Goal: Task Accomplishment & Management: Manage account settings

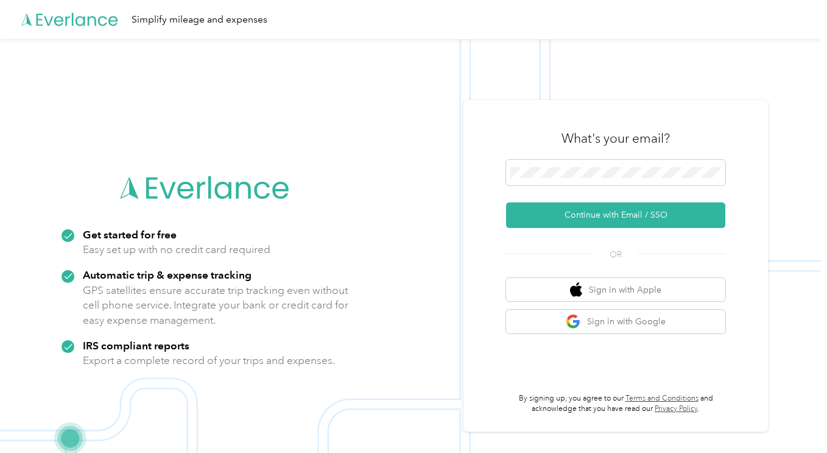
click at [582, 213] on button "Continue with Email / SSO" at bounding box center [615, 215] width 219 height 26
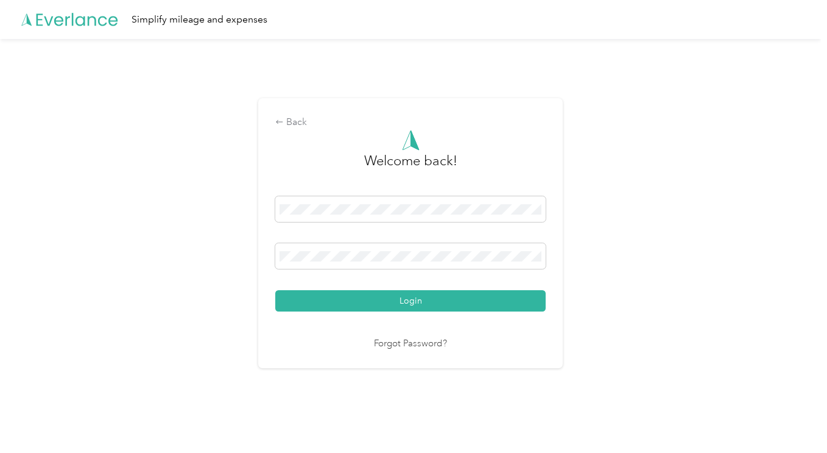
click at [275, 290] on button "Login" at bounding box center [410, 300] width 270 height 21
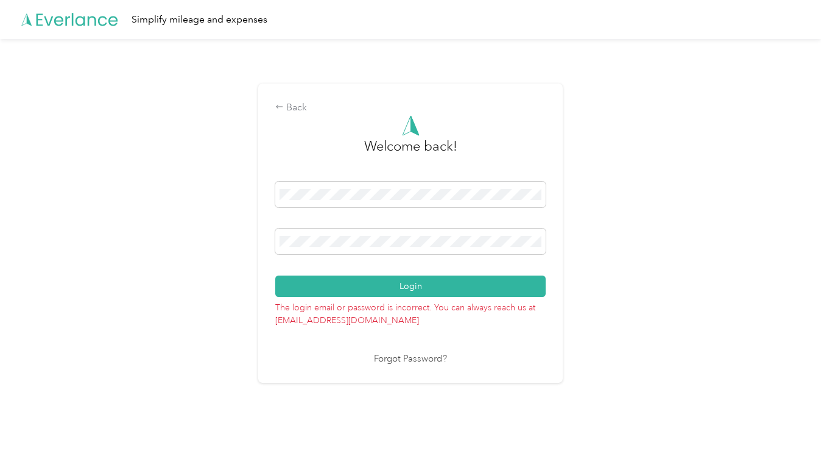
click at [414, 360] on link "Forgot Password?" at bounding box center [410, 359] width 73 height 14
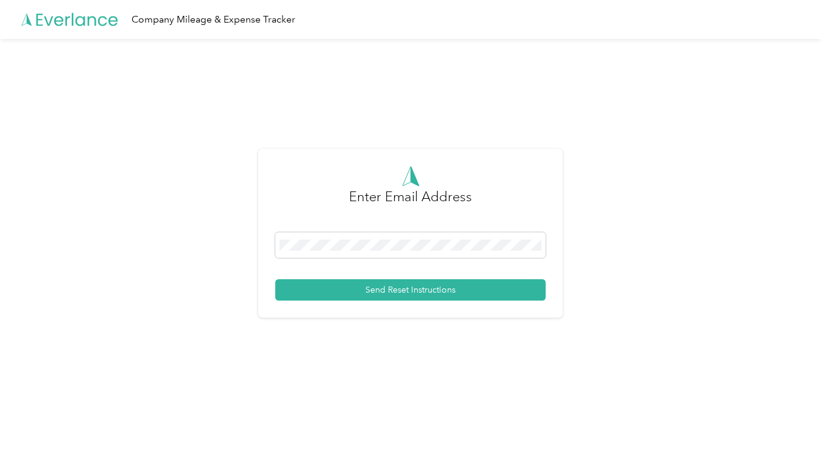
click at [342, 282] on button "Send Reset Instructions" at bounding box center [410, 289] width 270 height 21
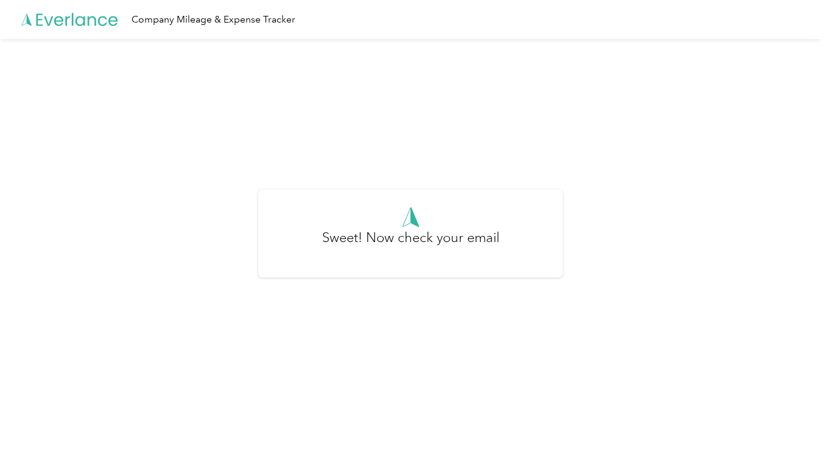
click at [76, 11] on icon at bounding box center [69, 20] width 97 height 70
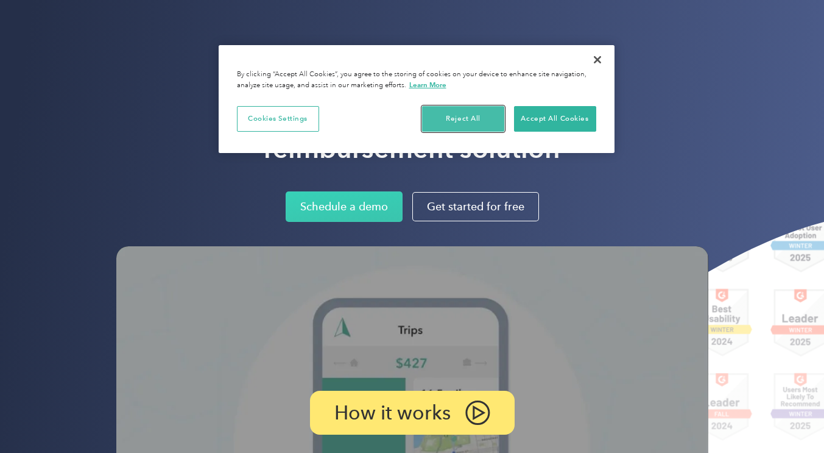
click at [477, 115] on button "Reject All" at bounding box center [463, 119] width 82 height 26
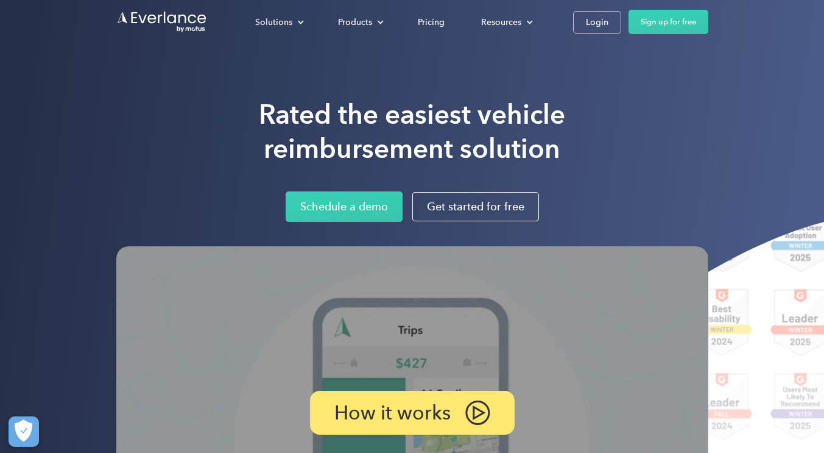
click at [599, 27] on div "Login" at bounding box center [597, 22] width 23 height 15
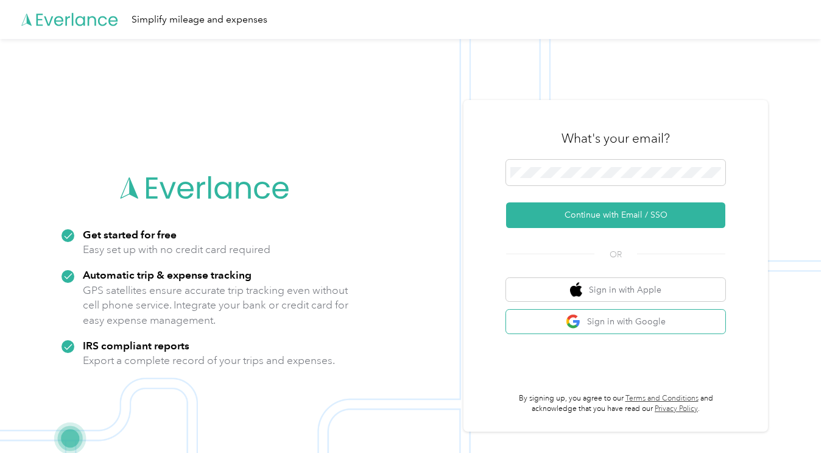
click at [644, 319] on button "Sign in with Google" at bounding box center [615, 321] width 219 height 24
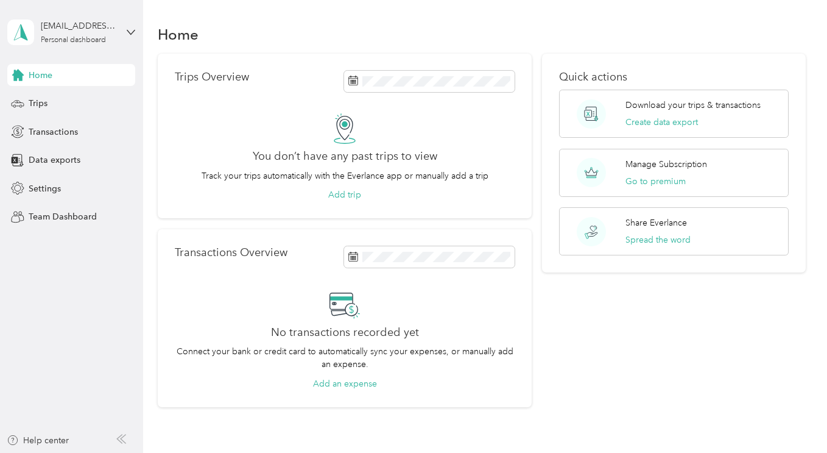
click at [56, 99] on div "Trips" at bounding box center [71, 104] width 128 height 22
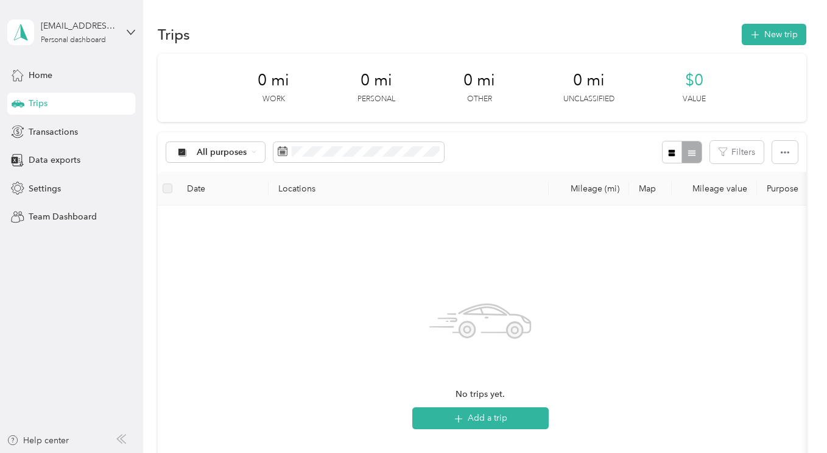
click at [60, 130] on span "Transactions" at bounding box center [53, 131] width 49 height 13
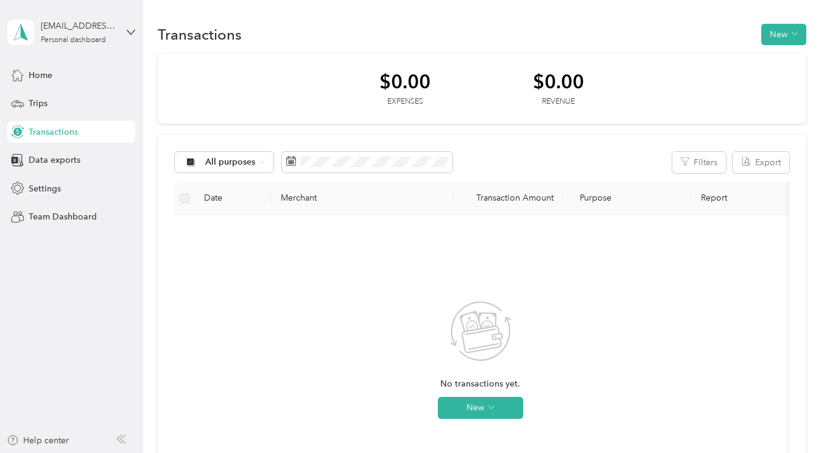
click at [130, 29] on icon at bounding box center [131, 32] width 9 height 9
click at [60, 99] on div "Log out" at bounding box center [41, 98] width 47 height 13
